Goal: Task Accomplishment & Management: Use online tool/utility

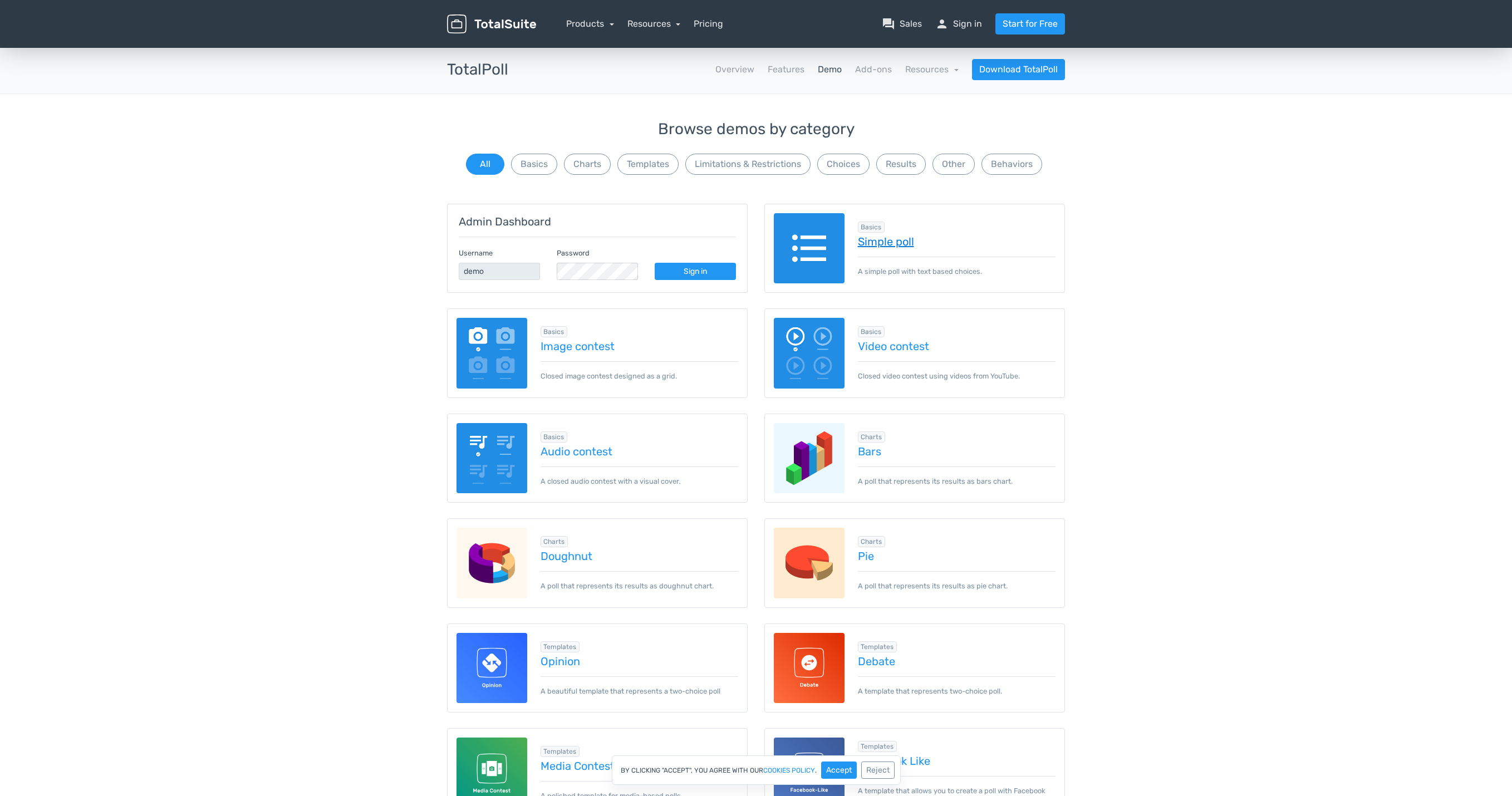
click at [897, 240] on link "Simple poll" at bounding box center [956, 241] width 198 height 13
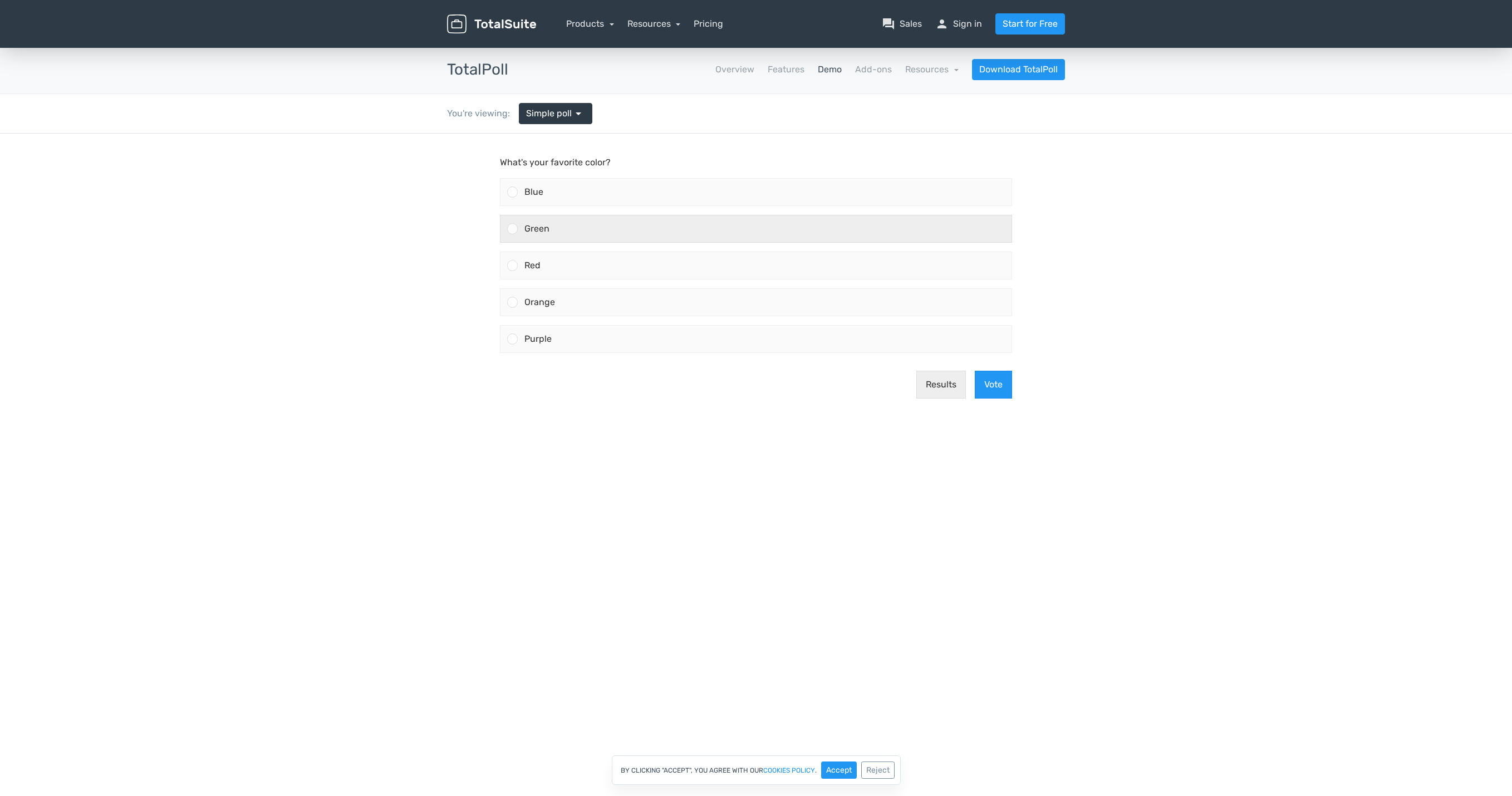
click at [547, 219] on div "Green" at bounding box center [764, 229] width 493 height 27
click at [513, 229] on input "Green" at bounding box center [513, 229] width 0 height 0
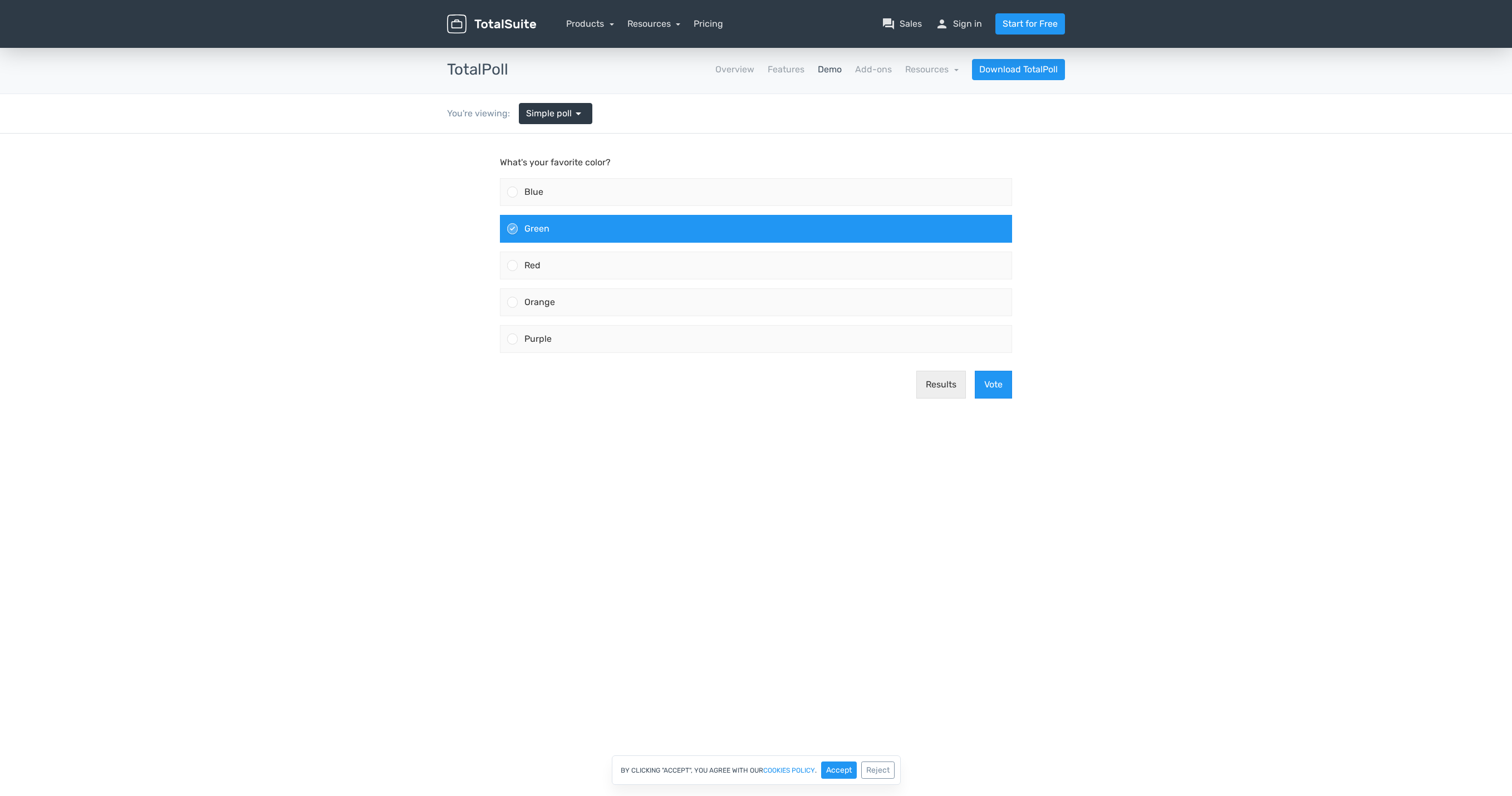
click at [999, 370] on div "Results Vote" at bounding box center [756, 385] width 521 height 46
click at [996, 380] on button "Vote" at bounding box center [993, 385] width 37 height 28
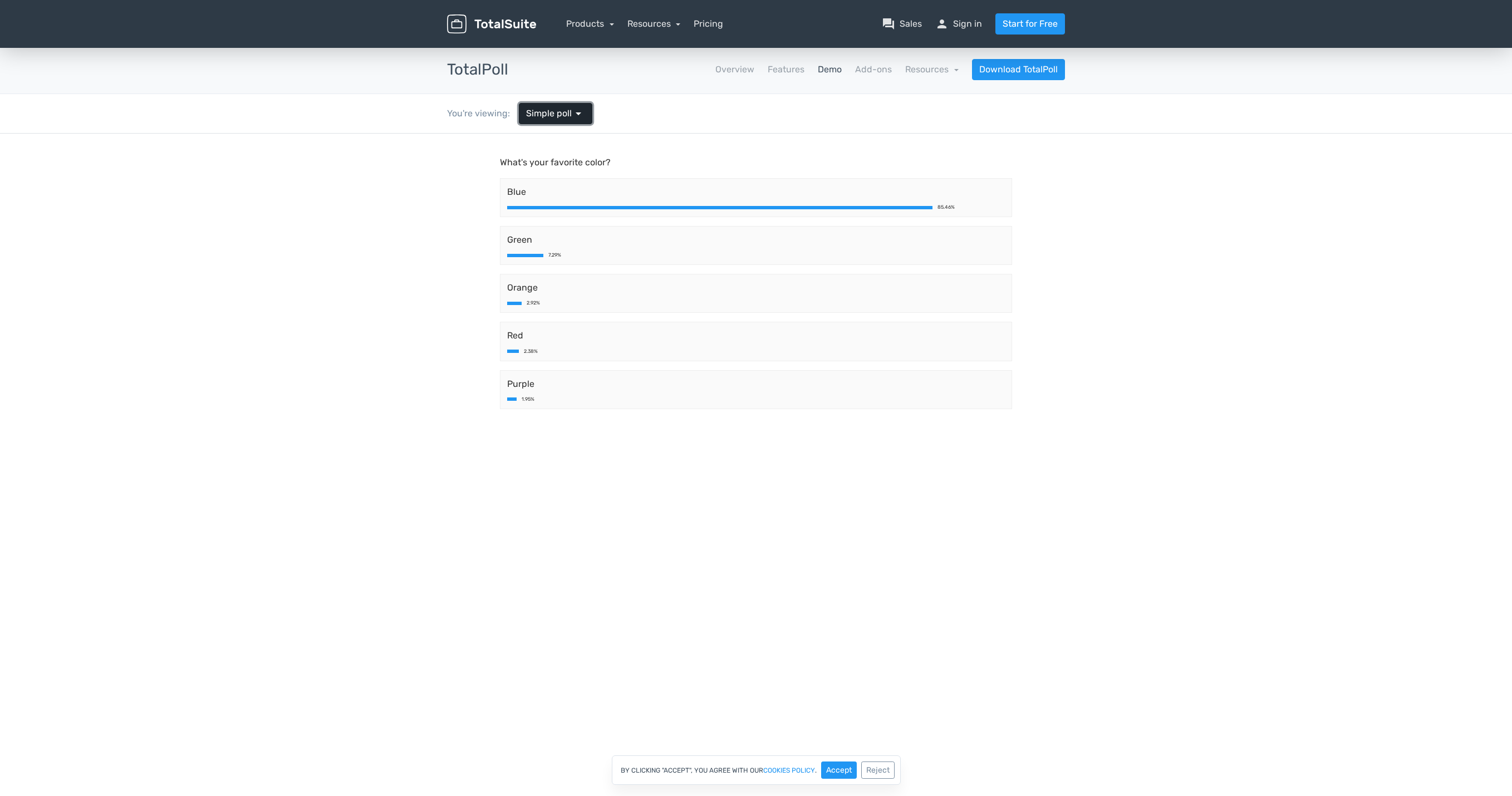
click at [567, 118] on span "Simple poll" at bounding box center [549, 113] width 46 height 13
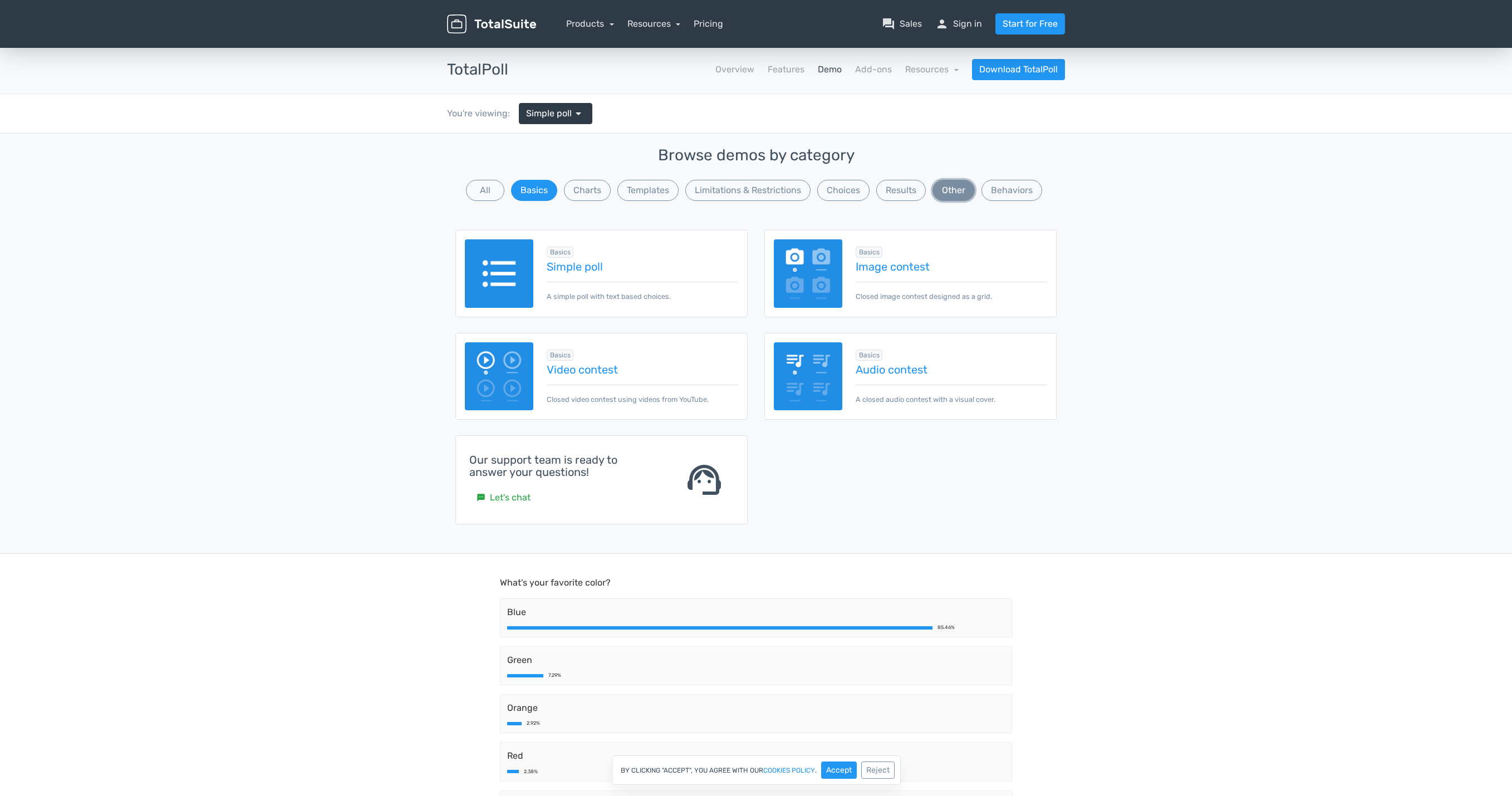
click at [959, 190] on button "Other" at bounding box center [953, 190] width 42 height 21
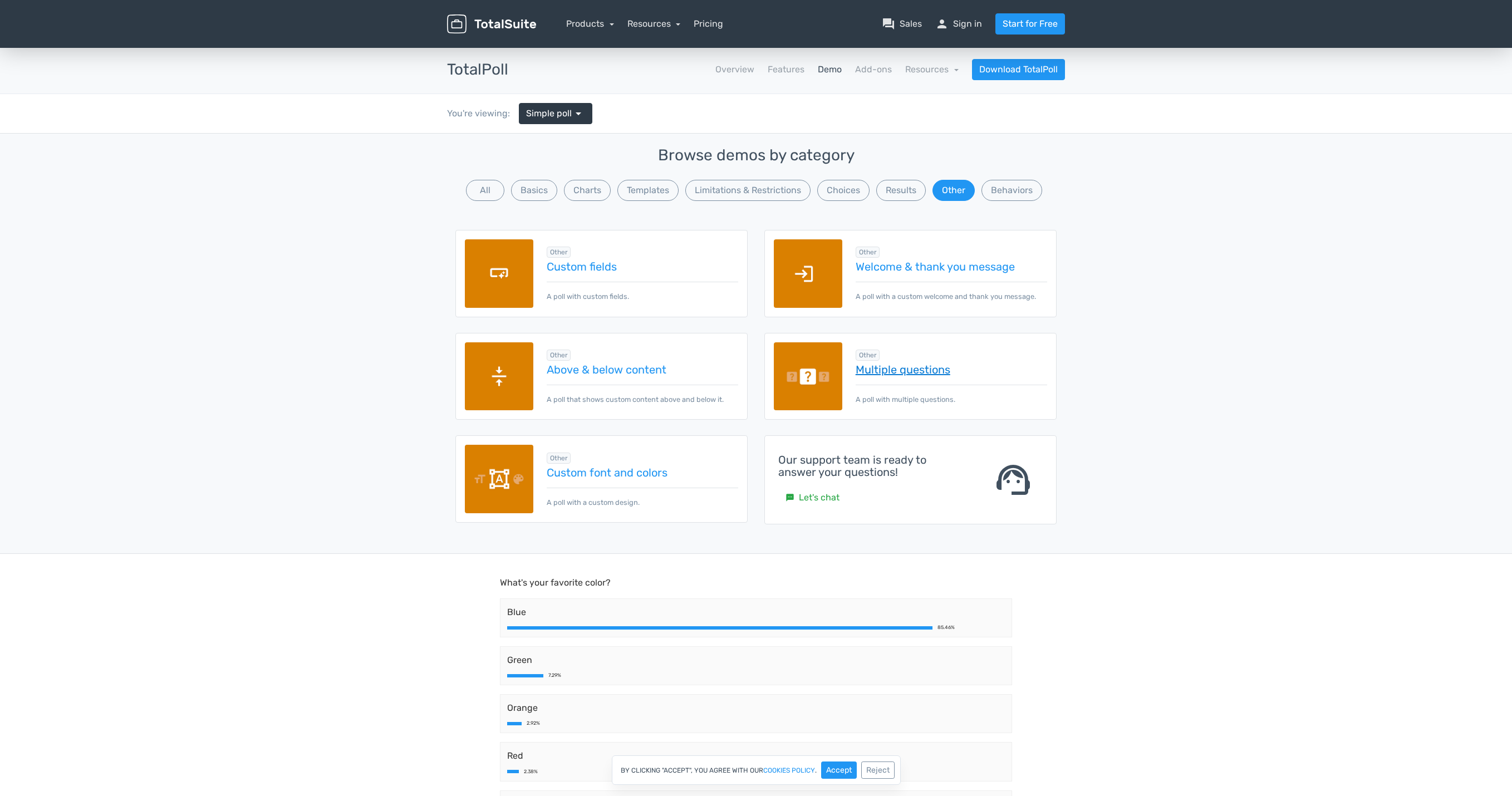
click at [951, 363] on link "Multiple questions" at bounding box center [951, 369] width 192 height 13
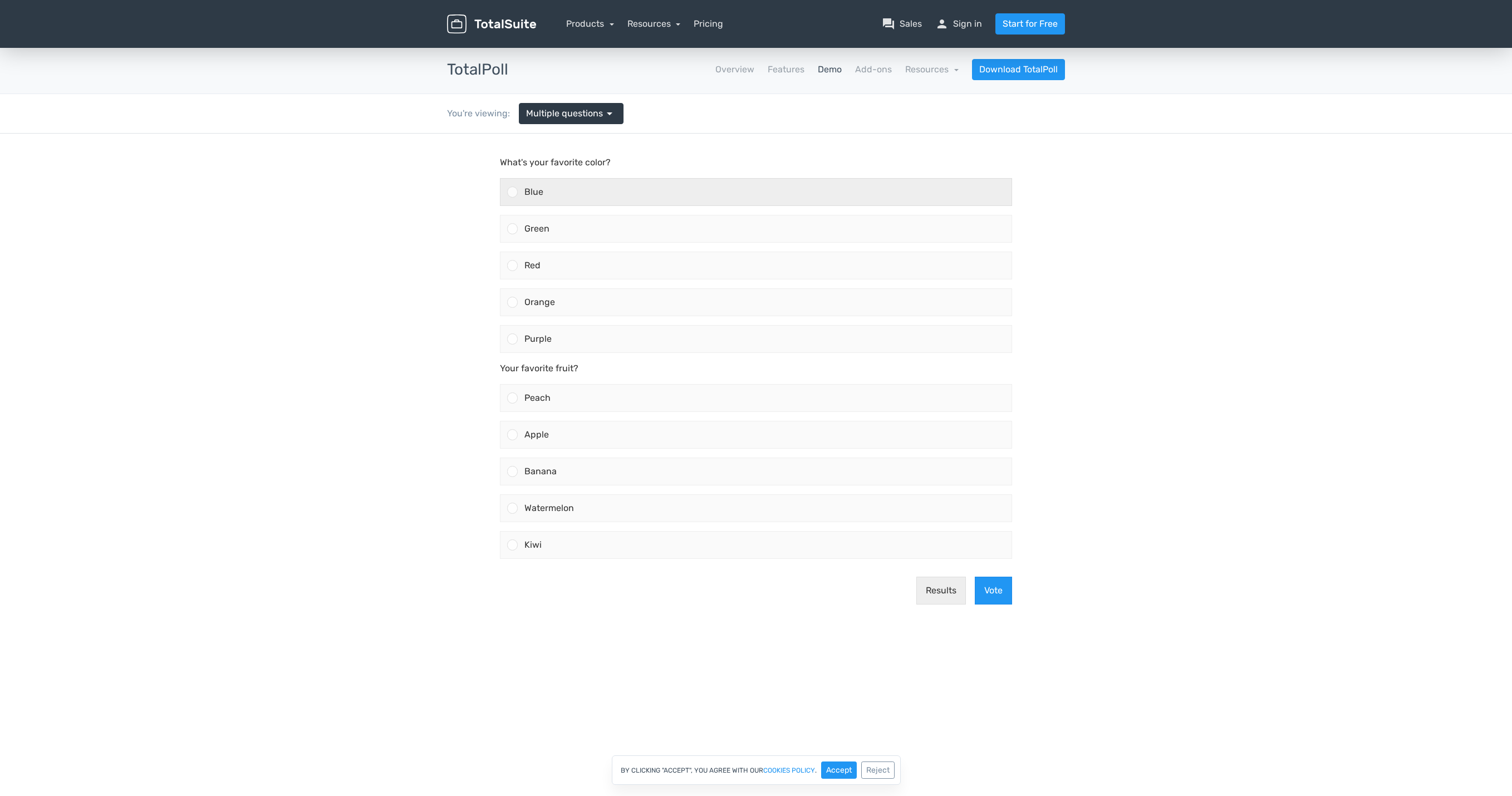
click at [548, 202] on div "Blue" at bounding box center [764, 192] width 493 height 27
click at [513, 192] on input "Blue" at bounding box center [513, 192] width 0 height 0
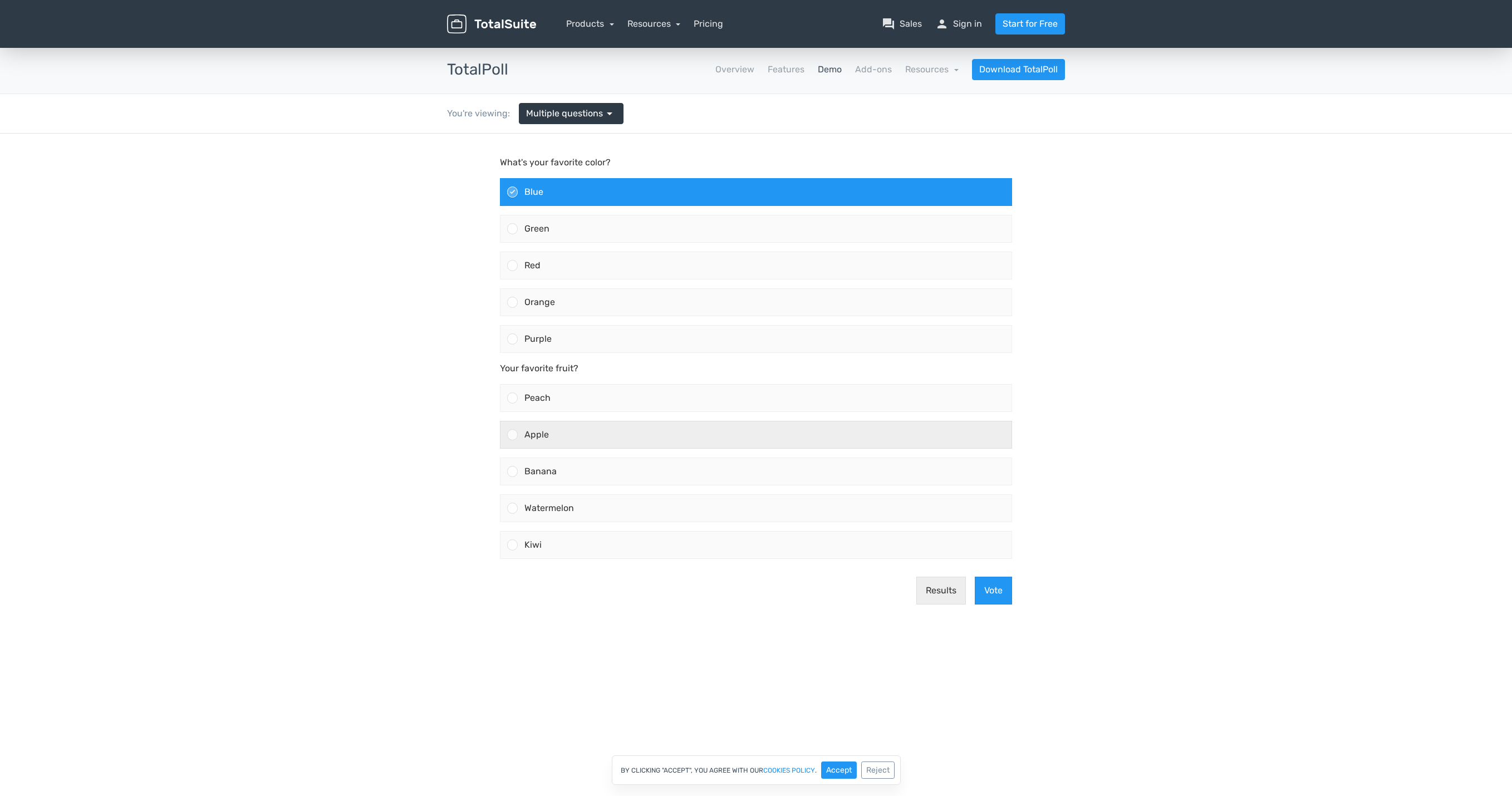
click at [571, 428] on div "Apple" at bounding box center [764, 435] width 493 height 27
click at [513, 435] on input "Apple" at bounding box center [513, 435] width 0 height 0
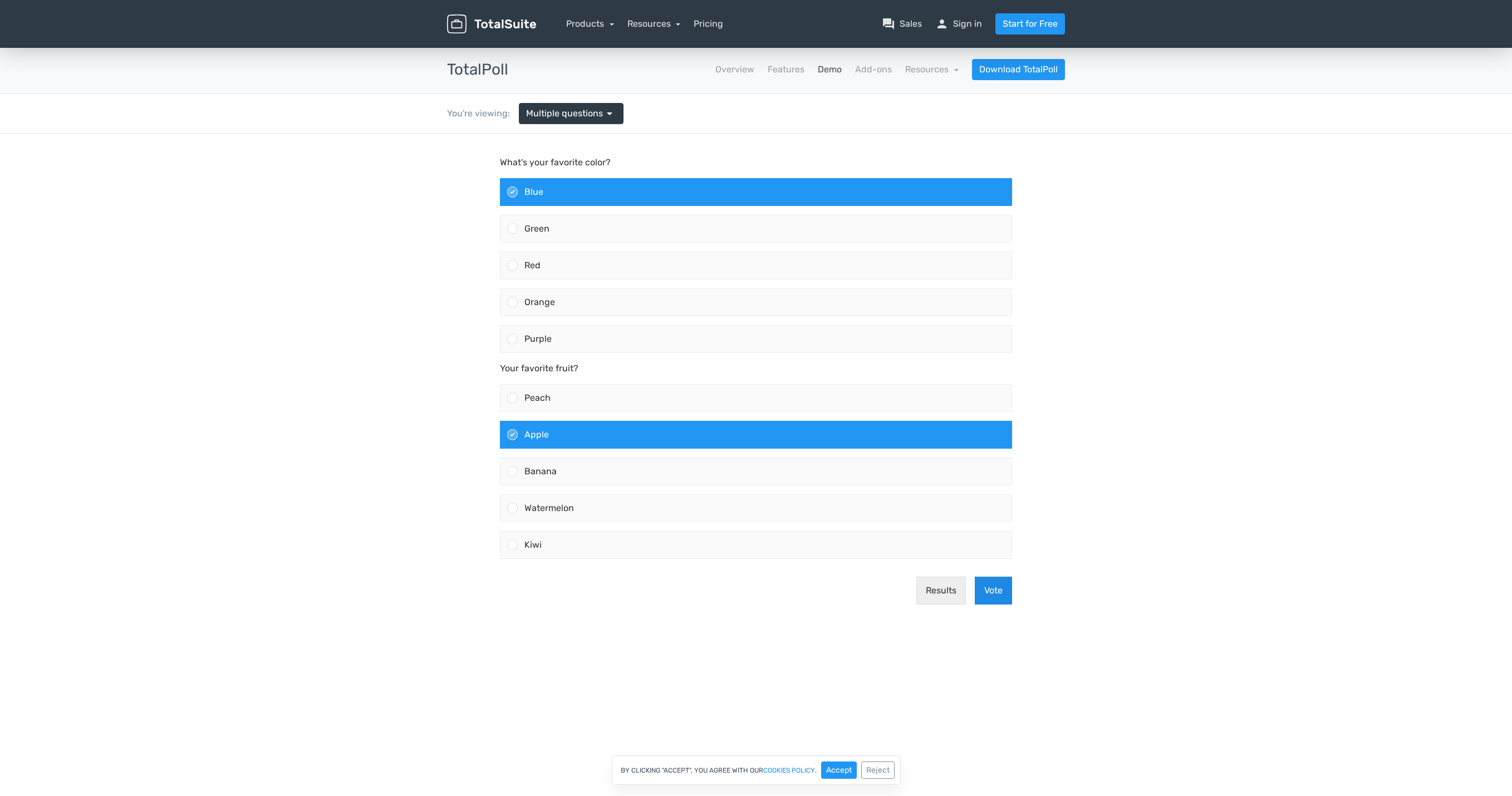
click at [1001, 596] on button "Vote" at bounding box center [993, 591] width 37 height 28
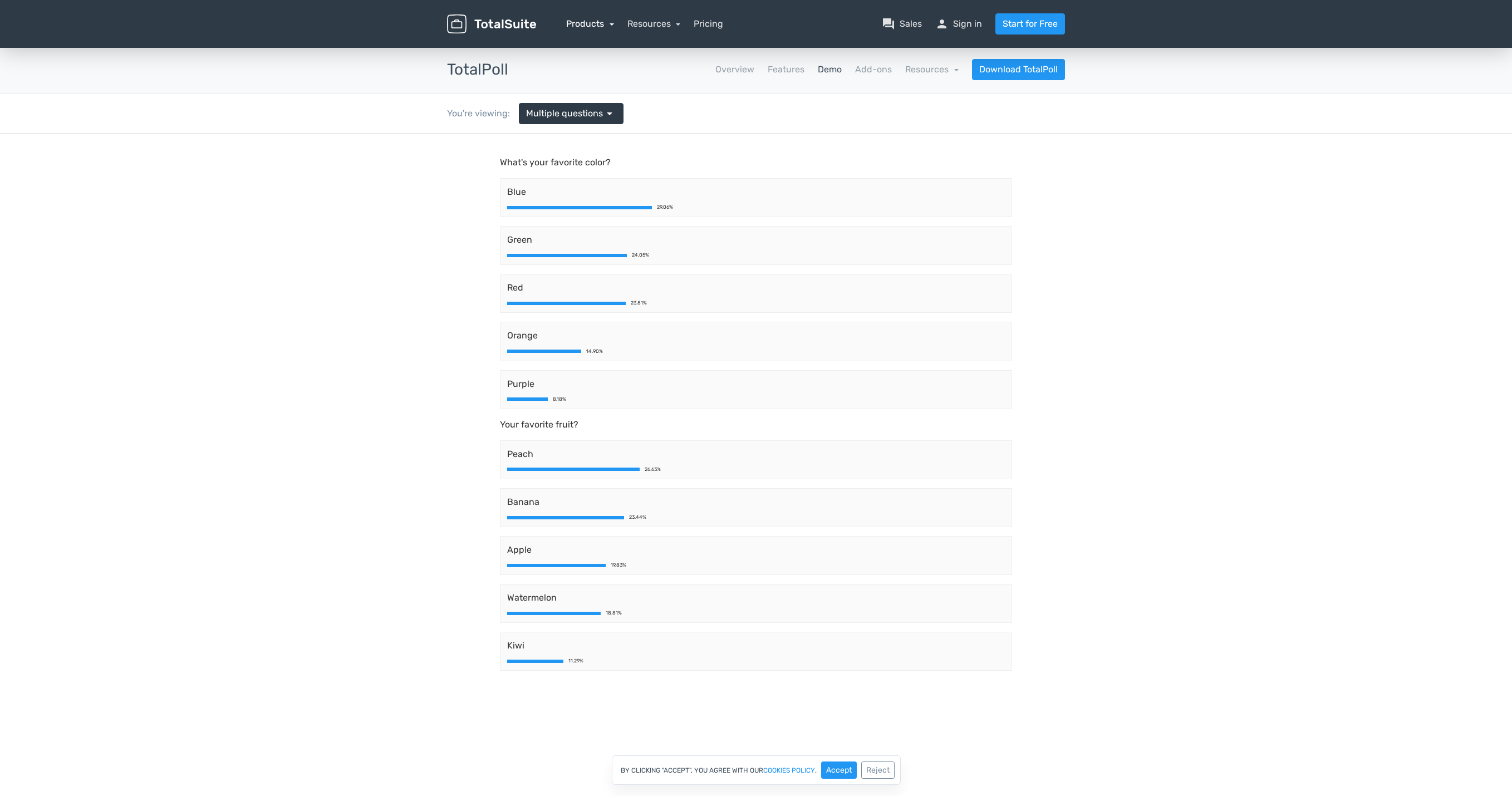
click at [598, 19] on link "Products" at bounding box center [590, 24] width 48 height 10
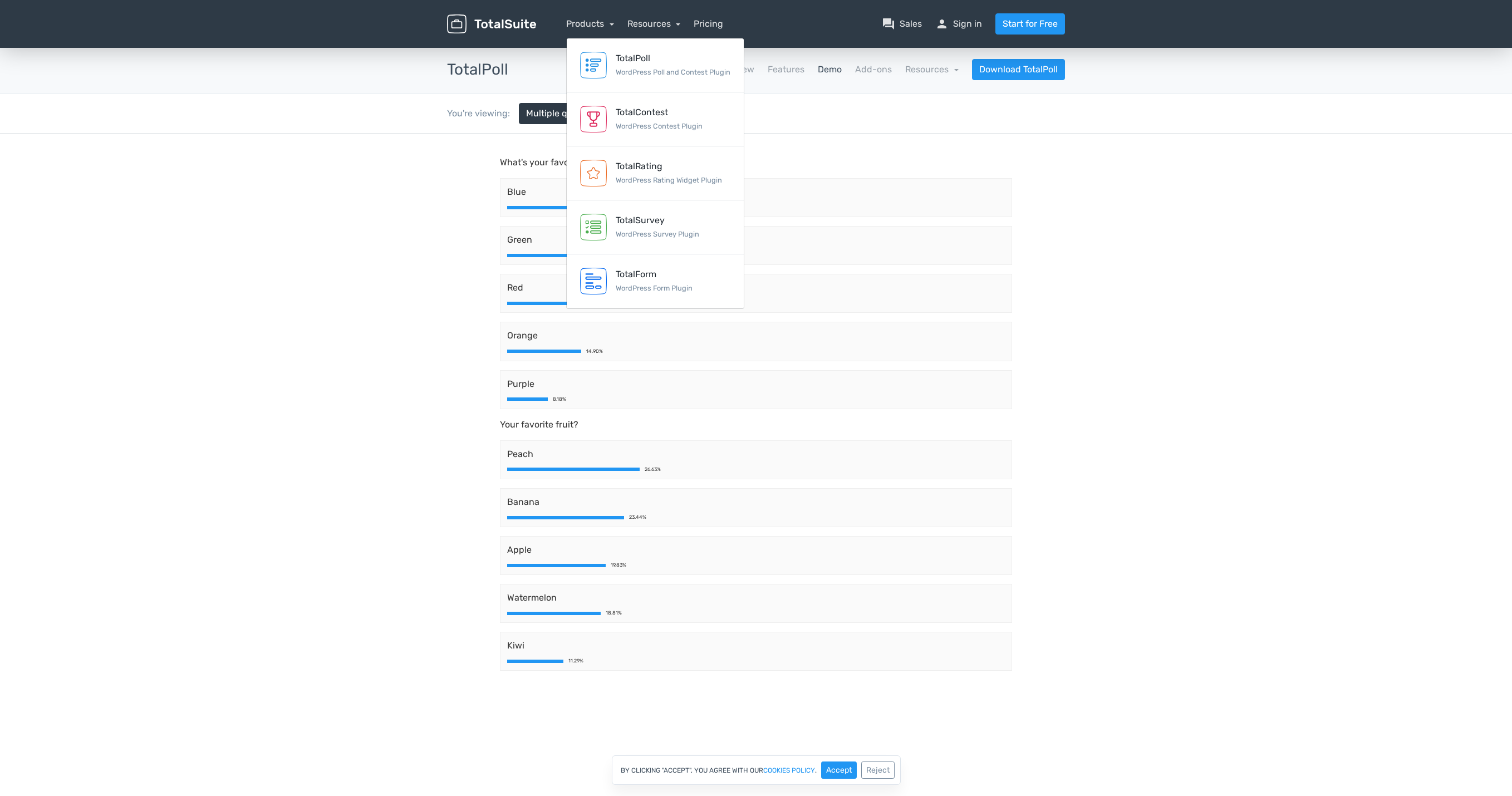
drag, startPoint x: 598, startPoint y: 153, endPoint x: 411, endPoint y: 161, distance: 187.2
click at [401, 186] on body "What's your favorite color? Blue 29.06% Green 24.05% Red 23.81% Orange 14.90% P…" at bounding box center [756, 438] width 1512 height 608
